Goal: Information Seeking & Learning: Learn about a topic

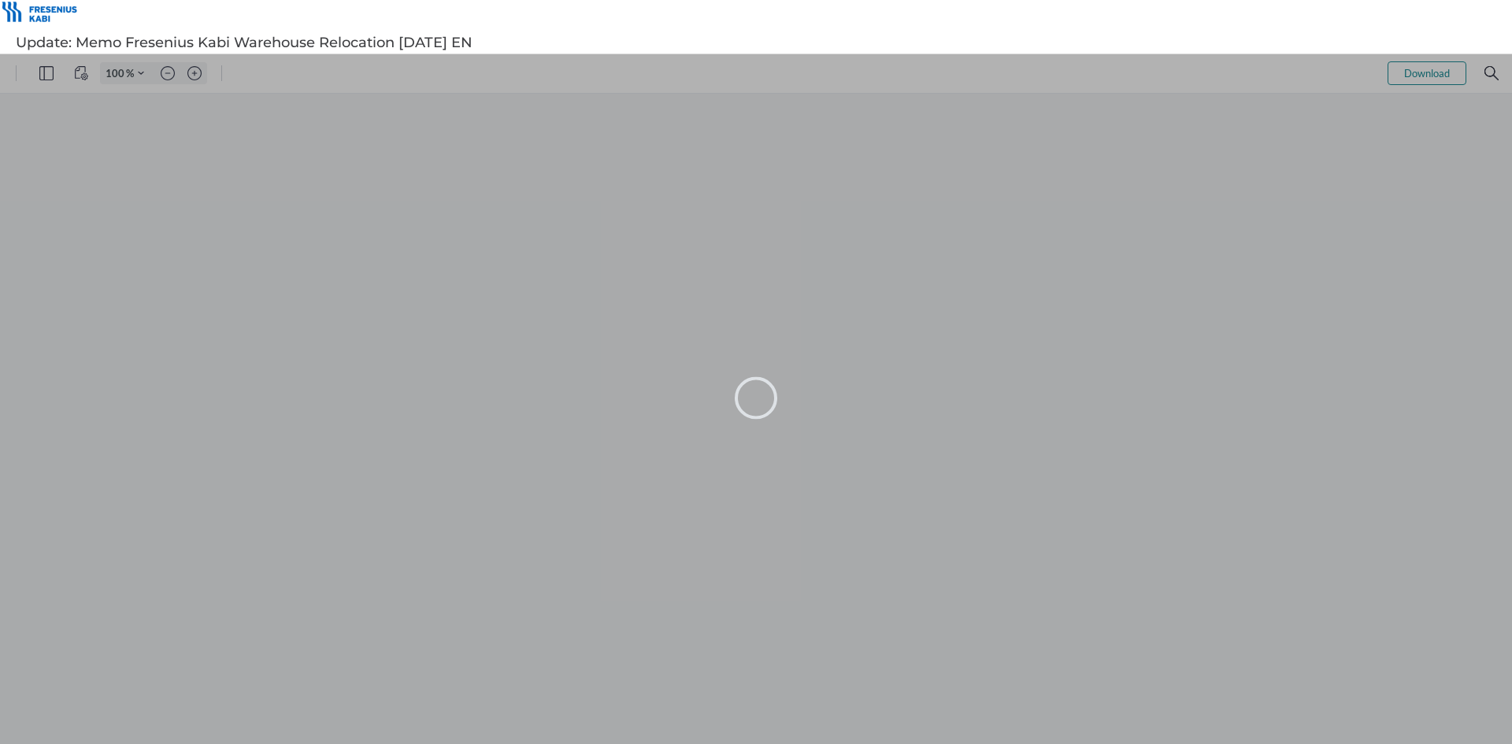
type input "104"
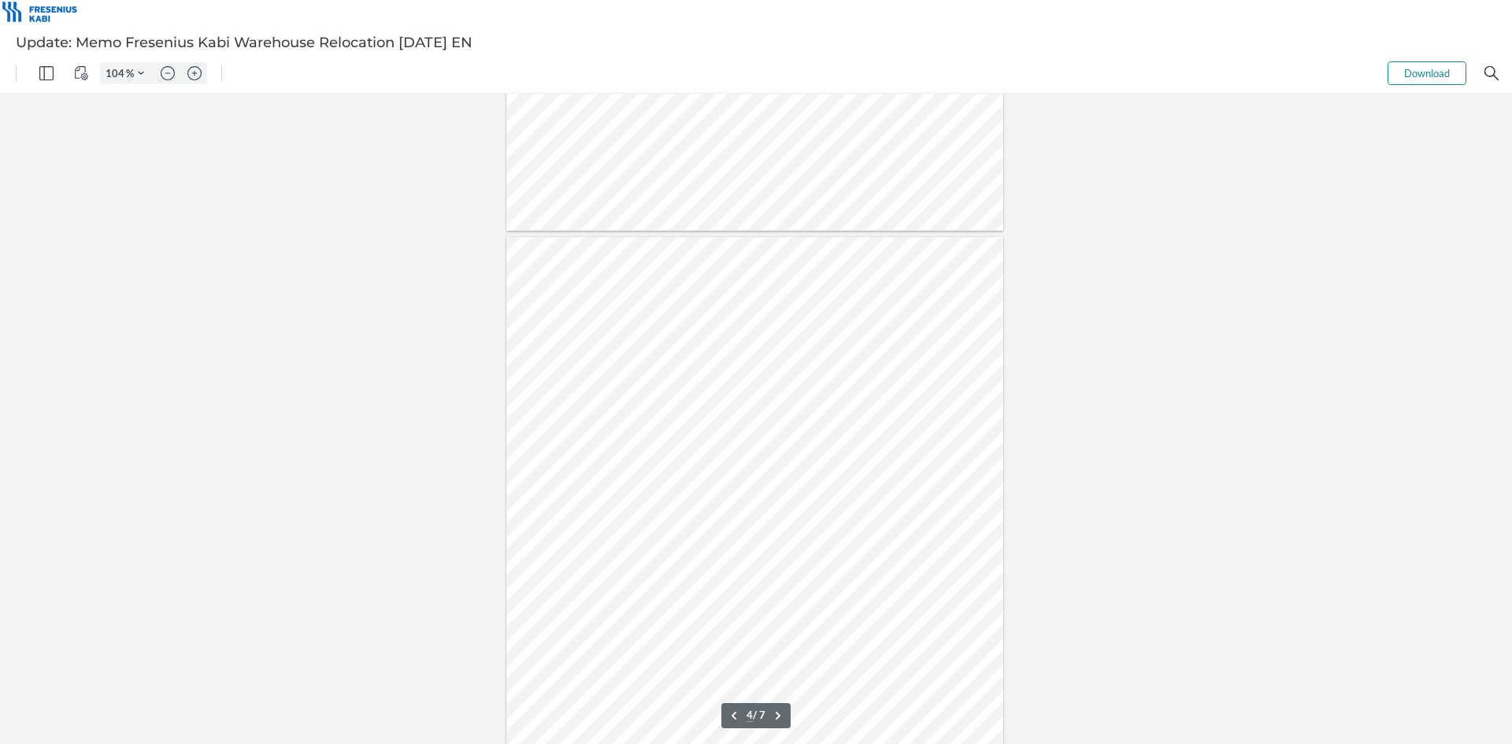
scroll to position [1811, 0]
type input "3"
click at [190, 72] on img "Zoom in" at bounding box center [194, 73] width 14 height 14
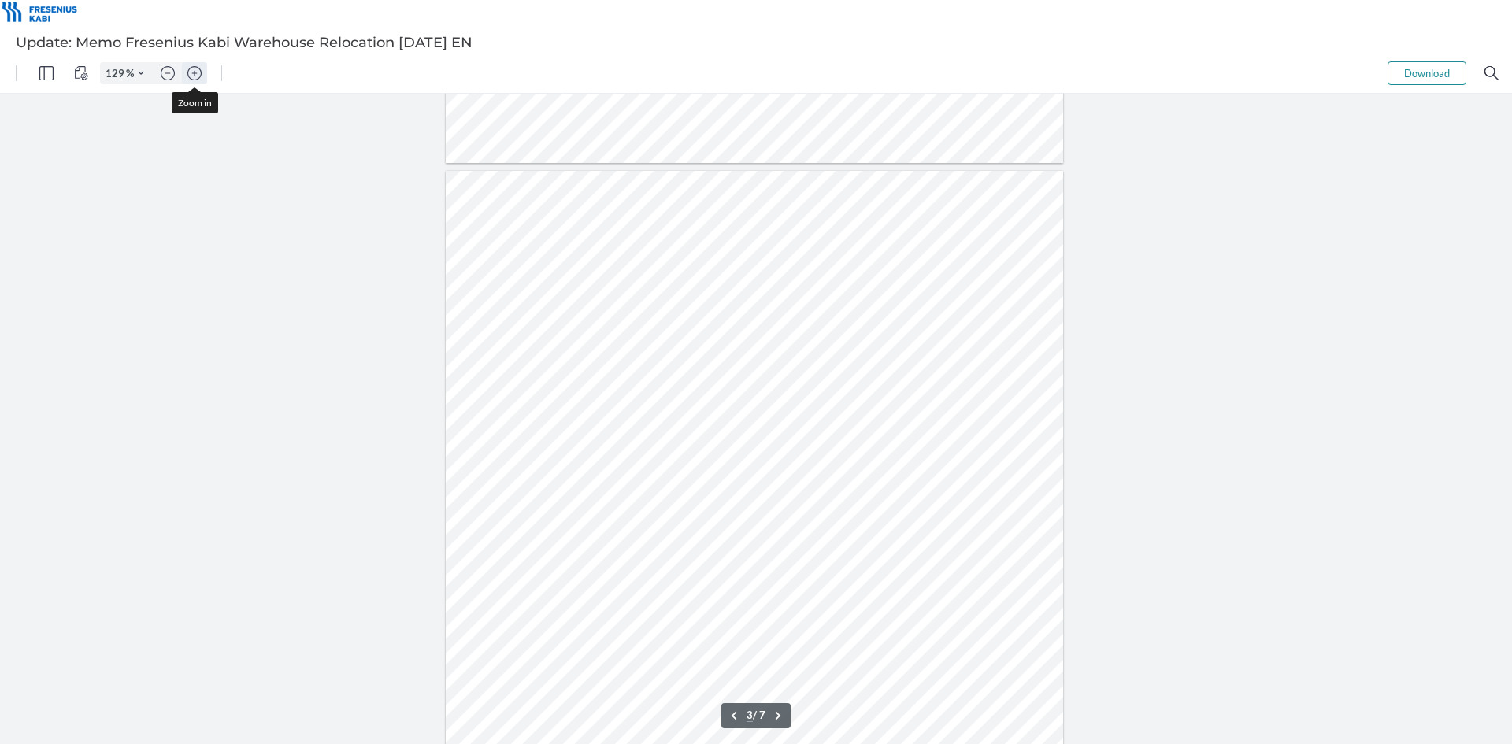
type input "154"
type input "5"
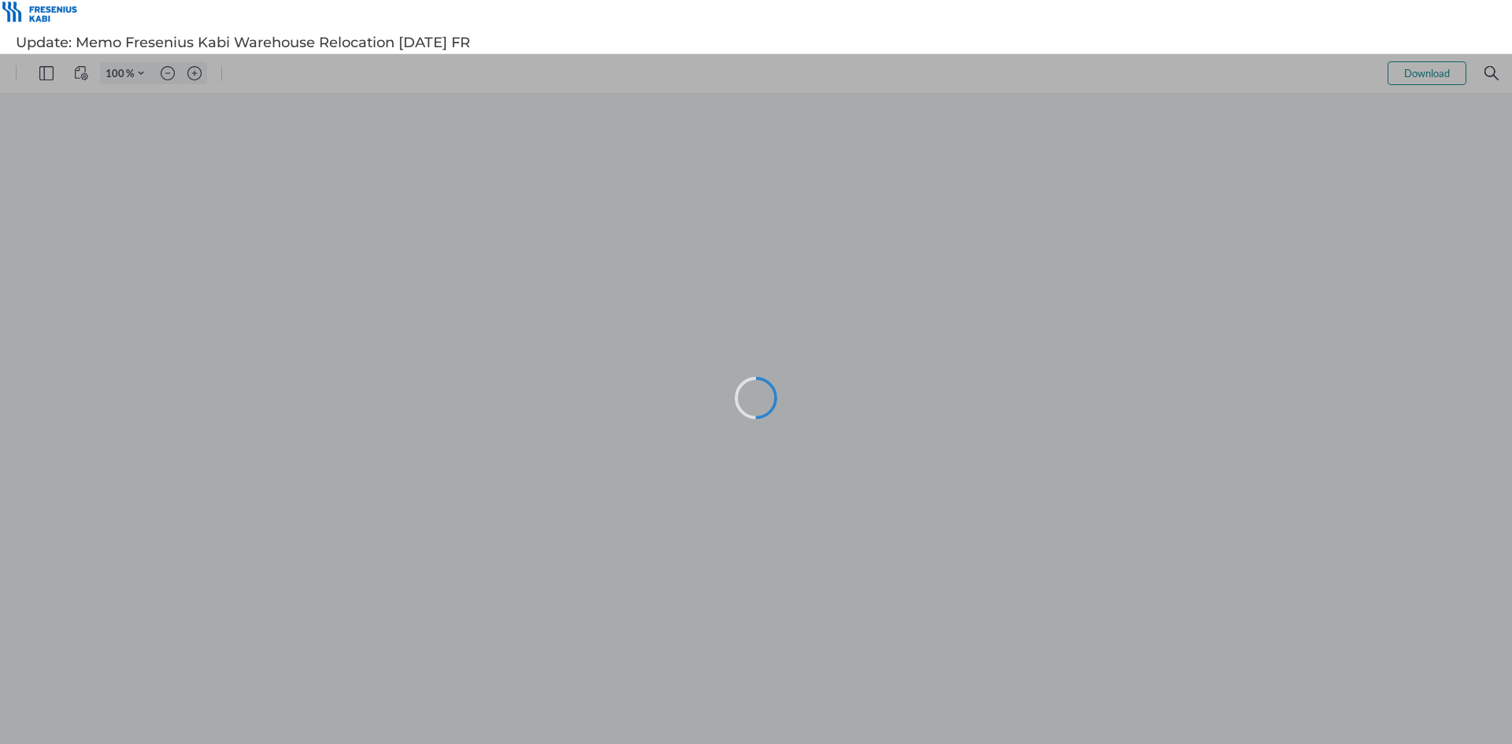
type input "104"
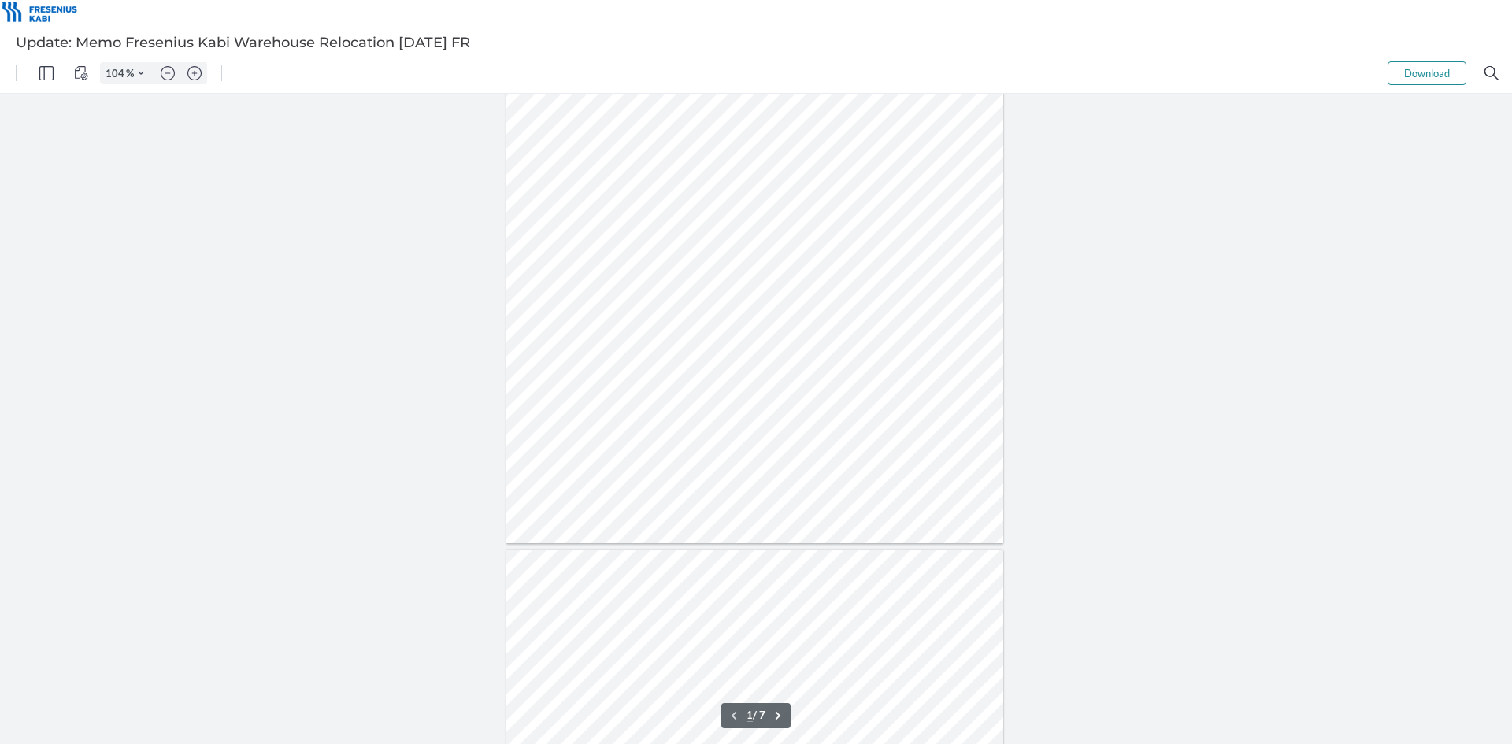
scroll to position [236, 0]
type input "2"
drag, startPoint x: 701, startPoint y: 650, endPoint x: 557, endPoint y: 639, distance: 143.7
